Goal: Task Accomplishment & Management: Manage account settings

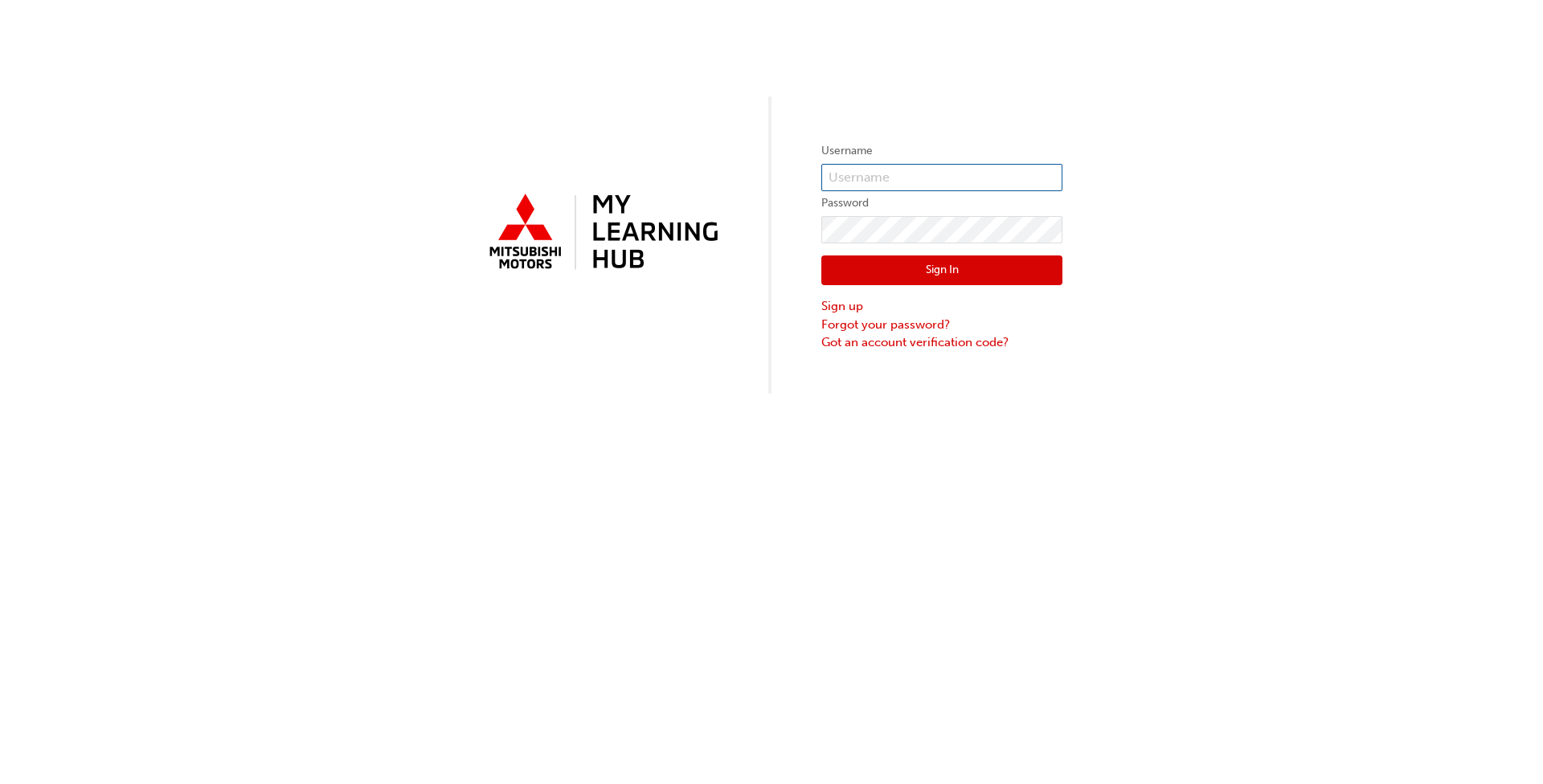
type input "0005279135"
drag, startPoint x: 926, startPoint y: 171, endPoint x: 815, endPoint y: 168, distance: 111.0
click at [813, 171] on div "Username 0005279135 Password Sign In Sign up Forgot your password? Got an accou…" at bounding box center [772, 196] width 1543 height 394
paste input "5002657"
type input "0005002657"
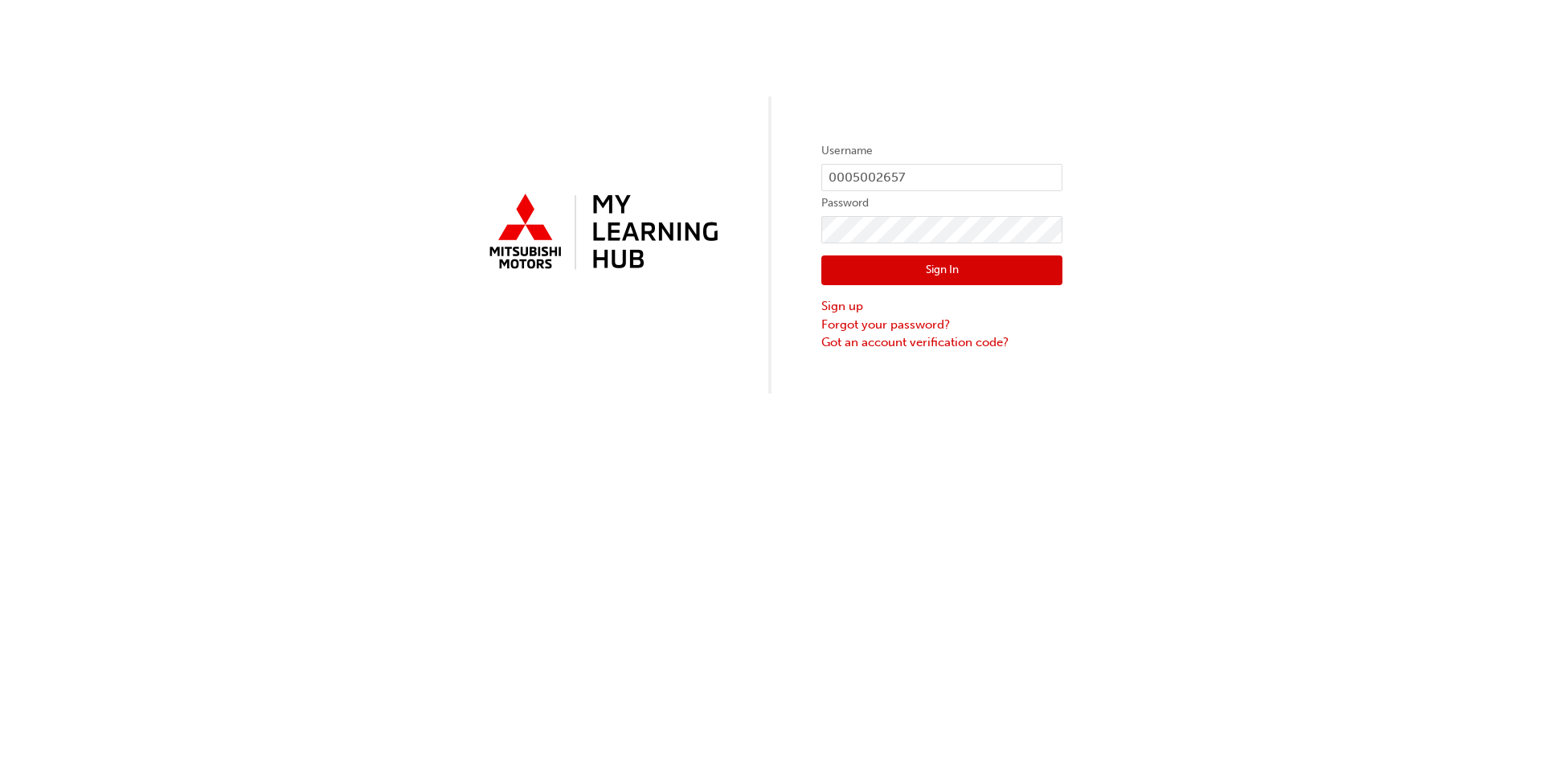
click at [1186, 233] on div "Username 0005002657 Password Sign In Sign up Forgot your password? Got an accou…" at bounding box center [772, 196] width 1543 height 394
click at [954, 268] on button "Sign In" at bounding box center [942, 271] width 241 height 30
